Goal: Task Accomplishment & Management: Complete application form

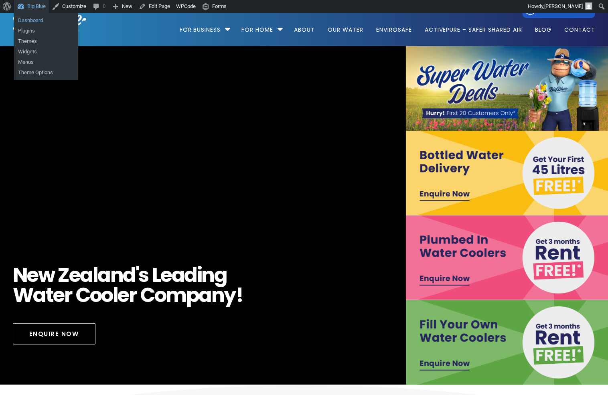
click at [32, 17] on link "Dashboard" at bounding box center [46, 20] width 64 height 10
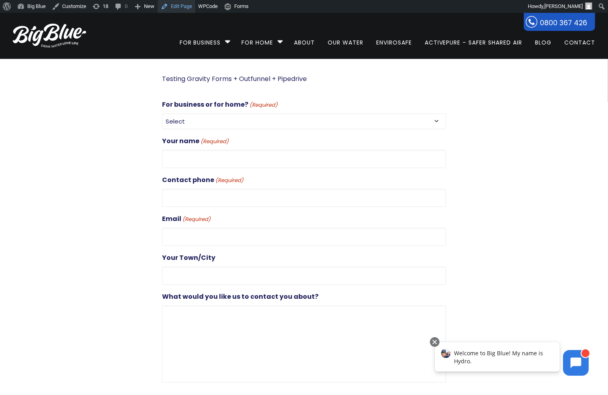
click at [179, 6] on link "Edit Page" at bounding box center [177, 6] width 38 height 13
click at [211, 124] on select "Select For Business For Home" at bounding box center [304, 121] width 284 height 16
select select "For Business"
click at [162, 113] on select "Select For Business For Home" at bounding box center [304, 121] width 284 height 16
click at [238, 119] on select "Select For Business For Home" at bounding box center [304, 121] width 284 height 16
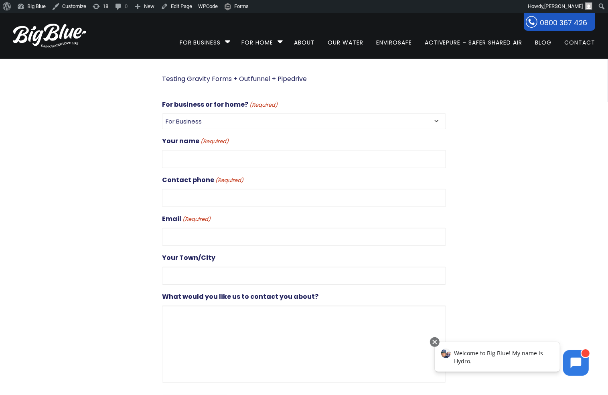
click at [162, 113] on select "Select For Business For Home" at bounding box center [304, 121] width 284 height 16
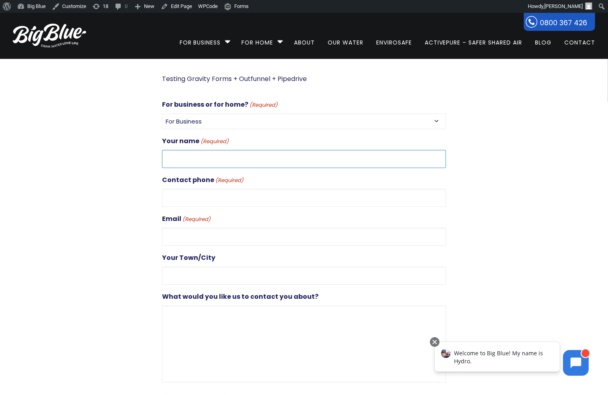
click at [218, 150] on input "Your name (Required)" at bounding box center [304, 159] width 284 height 18
paste input "Dan+Test23@gooddigital.co.nz"
click at [205, 159] on input "Dan+Test23@gooddigital.co.nz" at bounding box center [304, 159] width 284 height 18
type input "Dan+Test23"
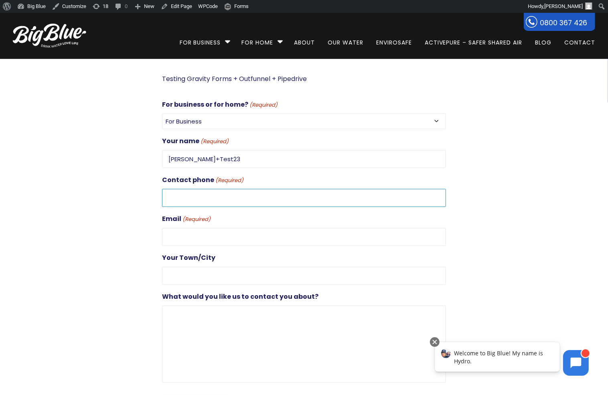
click at [203, 193] on input "Contact phone (Required)" at bounding box center [304, 198] width 284 height 18
type input "0272851626"
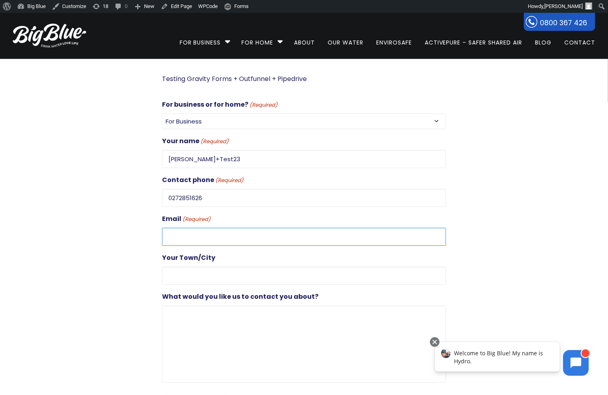
type input "dan@gooddigital.co.nz"
type input "Auckland"
drag, startPoint x: 231, startPoint y: 236, endPoint x: 150, endPoint y: 232, distance: 80.7
click at [150, 232] on div "Testing Gravity Forms + Outfunnel + Pipedrive For business or for home? (Requir…" at bounding box center [297, 248] width 298 height 350
paste input "Dan+Test23"
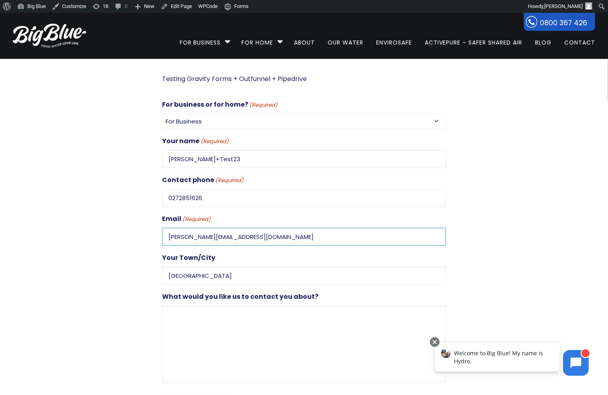
type input "Dan+Test23@gooddigital.co.nz"
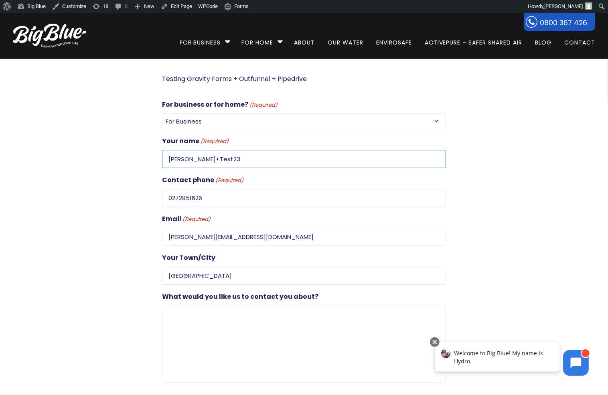
drag, startPoint x: 208, startPoint y: 159, endPoint x: 154, endPoint y: 158, distance: 54.5
click at [154, 158] on div "Testing Gravity Forms + Outfunnel + Pipedrive For business or for home? (Requir…" at bounding box center [297, 248] width 298 height 350
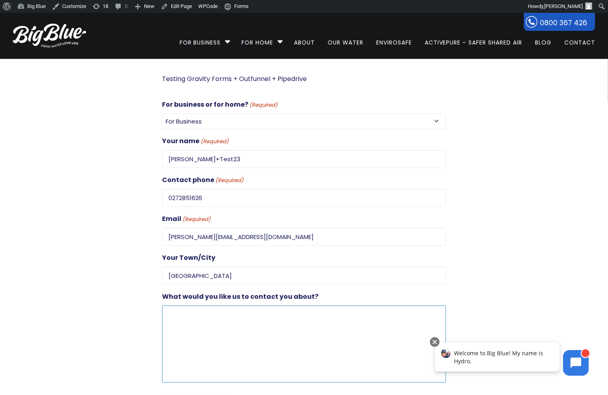
click at [191, 308] on textarea "What would you like us to contact you about?" at bounding box center [304, 343] width 284 height 77
paste textarea "Dan+Test23"
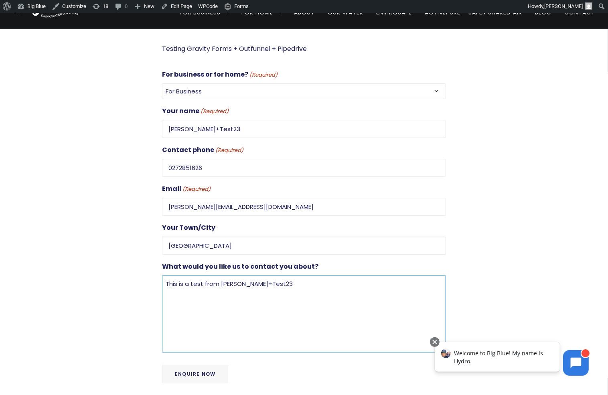
scroll to position [14, 0]
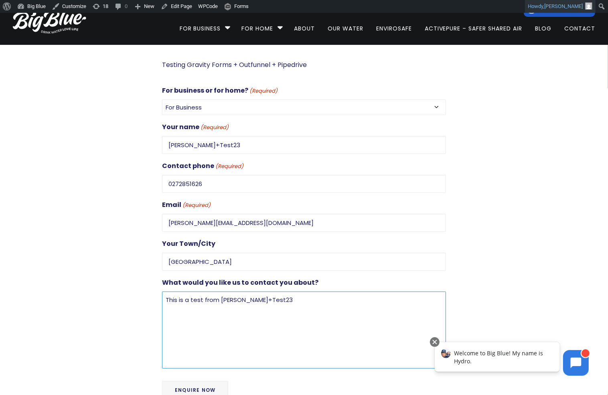
type textarea "This is a test from Dan+Test23"
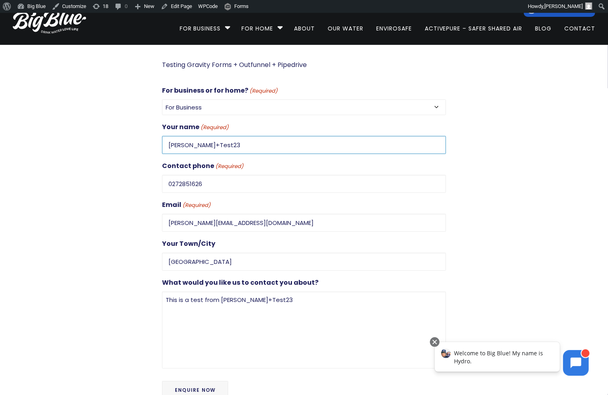
click at [212, 143] on input "Dan+Test23" at bounding box center [304, 145] width 284 height 18
type input "Dan+Test22"
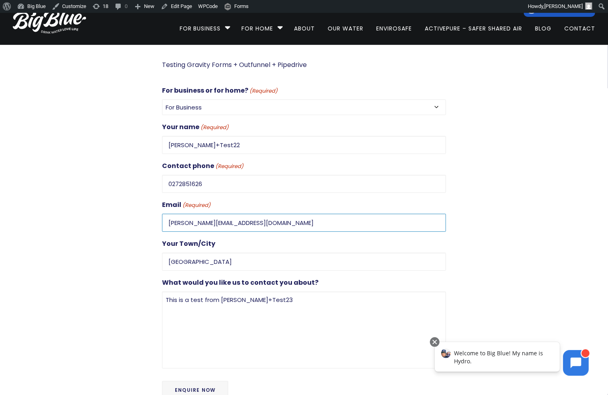
click at [201, 223] on input "Dan+Test23@gooddigital.co.nz" at bounding box center [304, 223] width 284 height 18
type input "Dan+Test22@gooddigital.co.nz"
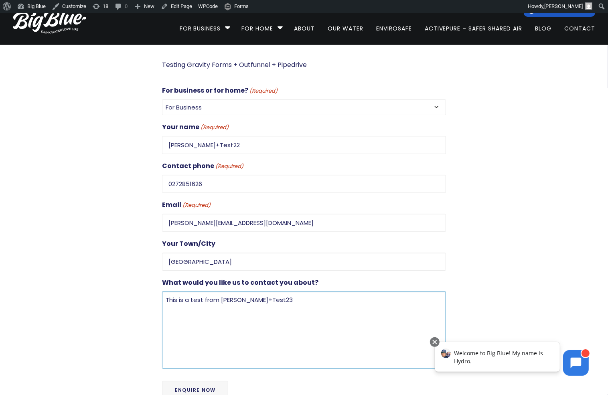
click at [259, 293] on textarea "This is a test from Dan+Test23" at bounding box center [304, 329] width 284 height 77
type textarea "This is a test from Dan+Test22"
click at [195, 388] on input "Enquire Now" at bounding box center [195, 390] width 66 height 18
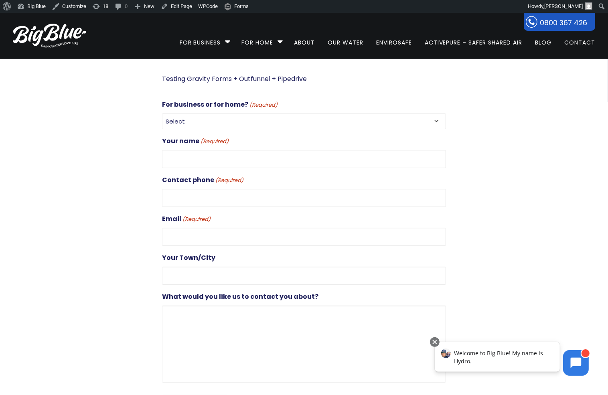
click at [201, 121] on select "Select For Business For Home" at bounding box center [304, 121] width 284 height 16
select select "For Business"
click at [162, 113] on select "Select For Business For Home" at bounding box center [304, 121] width 284 height 16
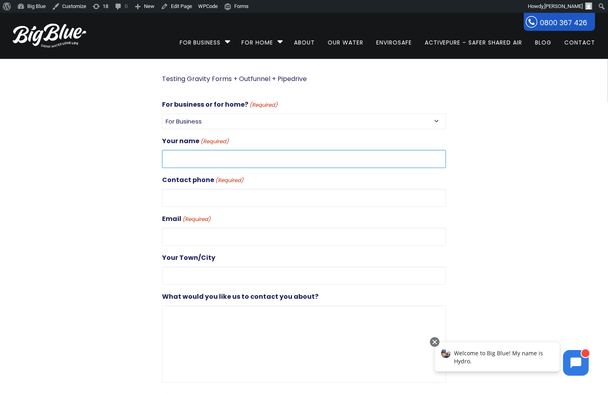
click at [214, 160] on input "Your name (Required)" at bounding box center [304, 159] width 284 height 18
paste input "Dan+Test23"
type input "Dan+Test23"
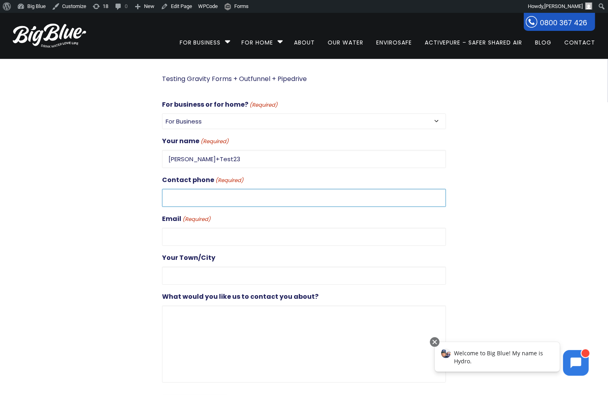
click at [216, 197] on input "Contact phone (Required)" at bounding box center [304, 198] width 284 height 18
type input "0272851626"
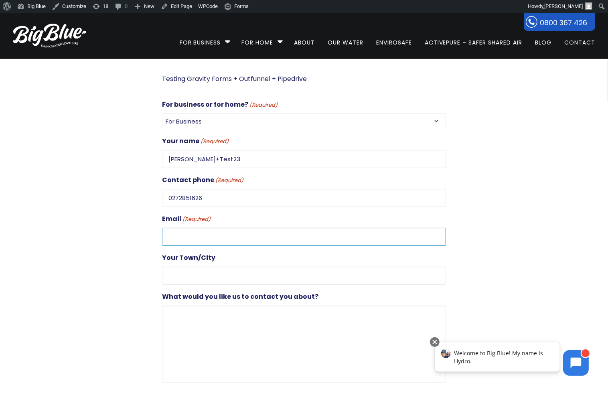
type input "dan@gooddigital.co.nz"
type input "Auckland"
click at [203, 231] on input "dan@gooddigital.co.nz" at bounding box center [304, 237] width 284 height 18
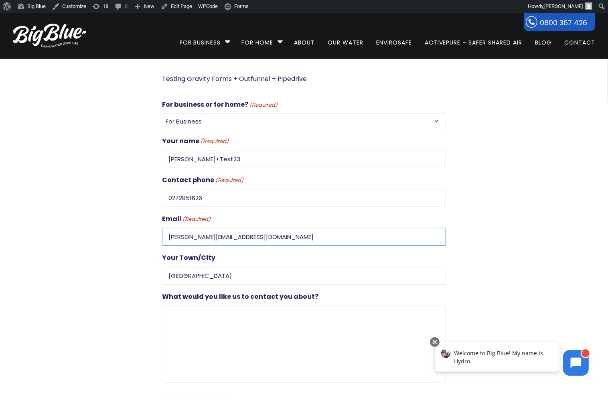
paste input "Dan+Test23"
type input "Dan+Test23@gooddigital.co.nz"
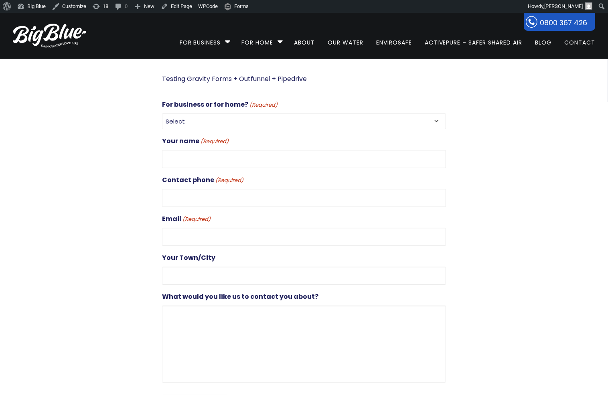
click at [203, 117] on select "Select For Business For Home" at bounding box center [304, 121] width 284 height 16
select select "For Business"
click at [162, 113] on select "Select For Business For Home" at bounding box center [304, 121] width 284 height 16
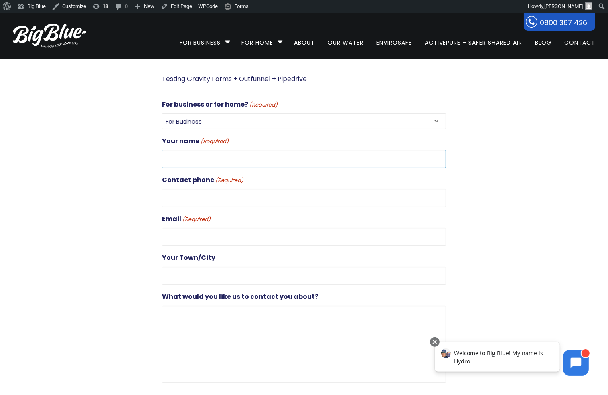
click at [213, 164] on input "Your name (Required)" at bounding box center [304, 159] width 284 height 18
type input "[PERSON_NAME]"
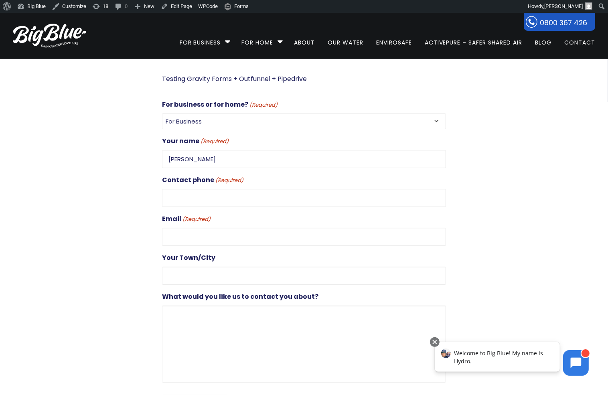
type input "0272851626"
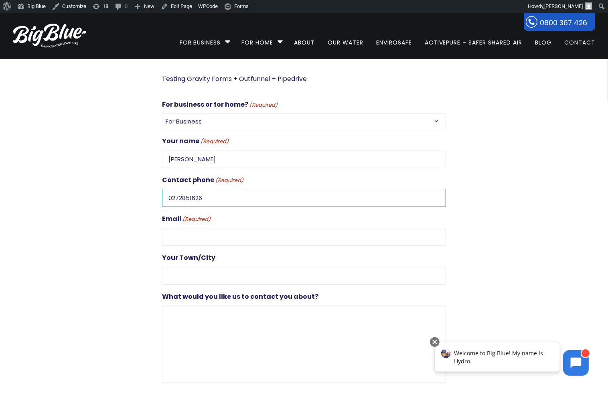
type input "dan@gooddigital.co.nz"
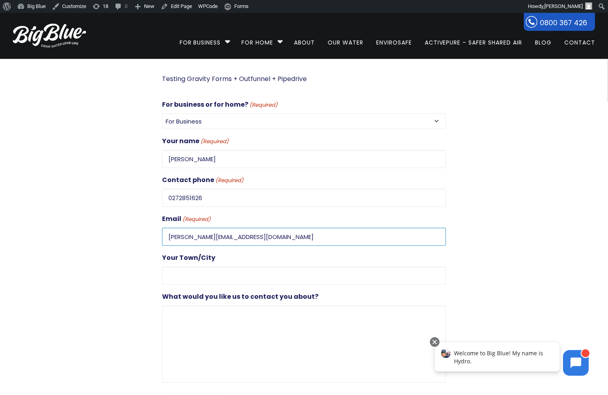
type input "Auckland"
click at [181, 235] on input "dan@gooddigital.co.nz" at bounding box center [304, 237] width 284 height 18
type input "dan+test23@gooddigital.co.nz"
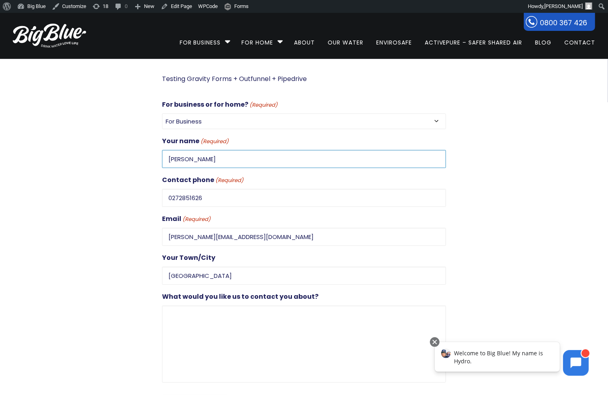
drag, startPoint x: 192, startPoint y: 158, endPoint x: 158, endPoint y: 157, distance: 33.3
click at [158, 157] on div "Testing Gravity Forms + Outfunnel + Pipedrive For business or for home? (Requir…" at bounding box center [297, 248] width 298 height 350
paste input "+Test23"
type input "Dan+Test23"
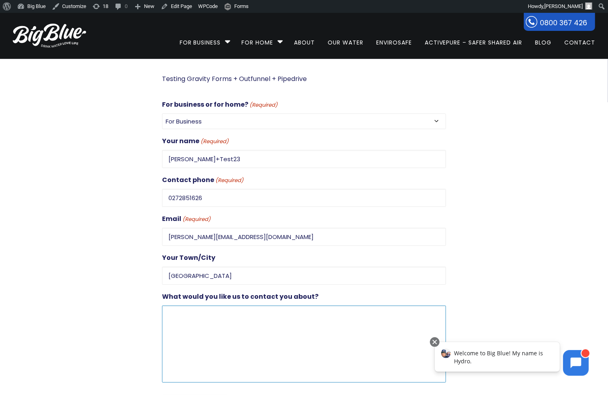
drag, startPoint x: 262, startPoint y: 321, endPoint x: 257, endPoint y: 317, distance: 6.0
click at [262, 321] on textarea "What would you like us to contact you about?" at bounding box center [304, 343] width 284 height 77
paste textarea "Dan+Test23"
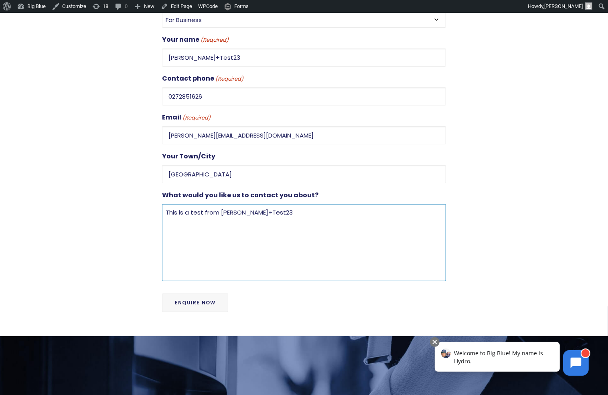
scroll to position [108, 0]
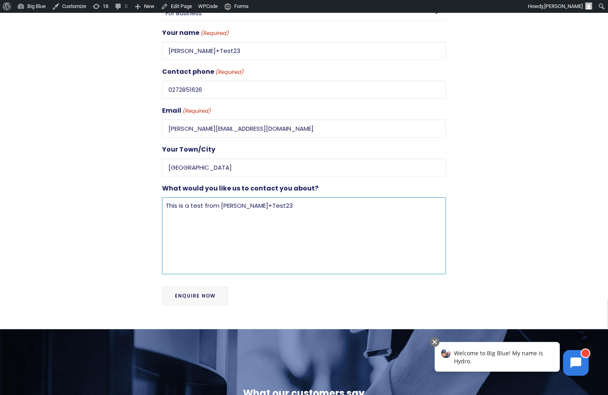
type textarea "This is a test from Dan+Test23"
click at [181, 288] on input "Enquire Now" at bounding box center [195, 296] width 66 height 18
